Goal: Task Accomplishment & Management: Use online tool/utility

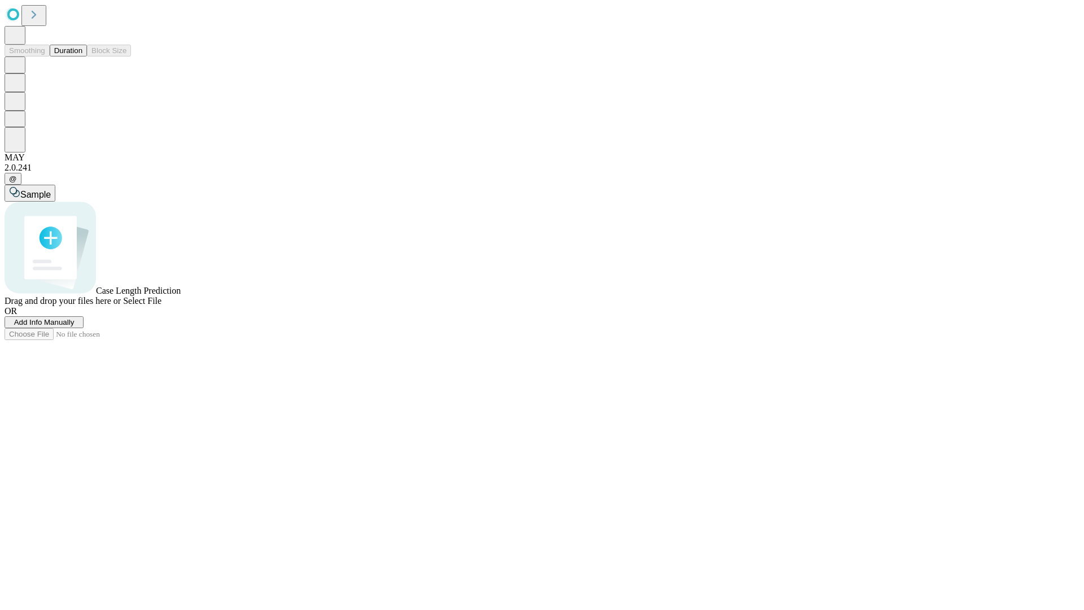
click at [82, 56] on button "Duration" at bounding box center [68, 51] width 37 height 12
click at [161, 305] on span "Select File" at bounding box center [142, 301] width 38 height 10
